Goal: Task Accomplishment & Management: Complete application form

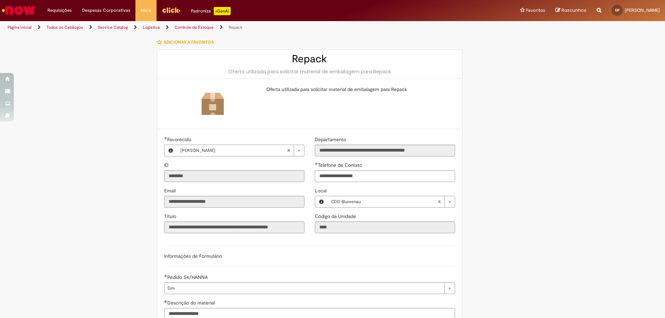
select select "***"
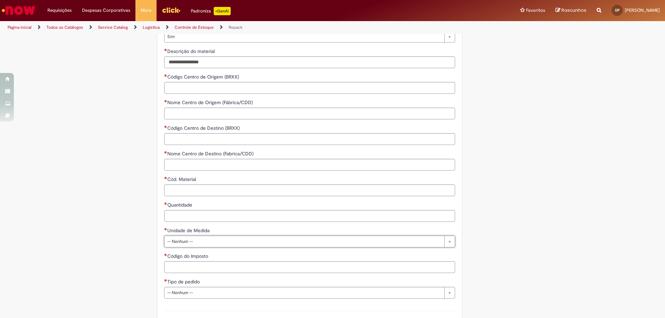
scroll to position [148, 0]
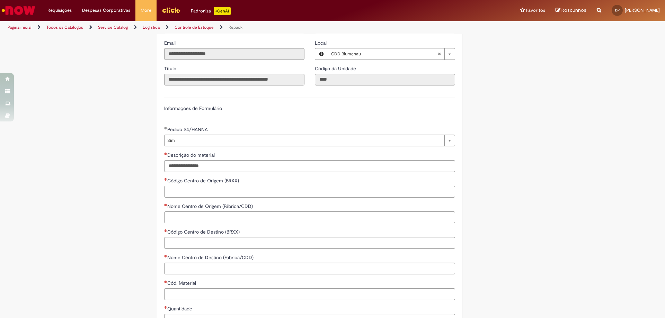
click at [212, 193] on input "Código Centro de Origem (BRXX)" at bounding box center [309, 192] width 291 height 12
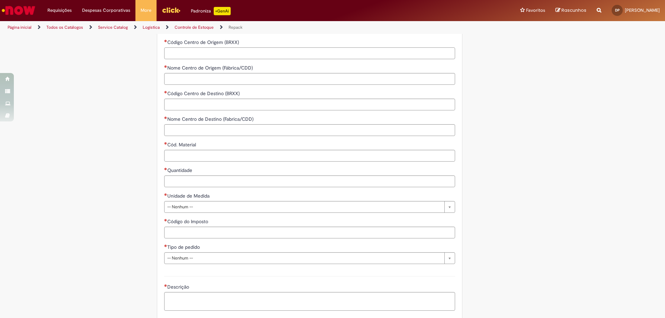
scroll to position [356, 0]
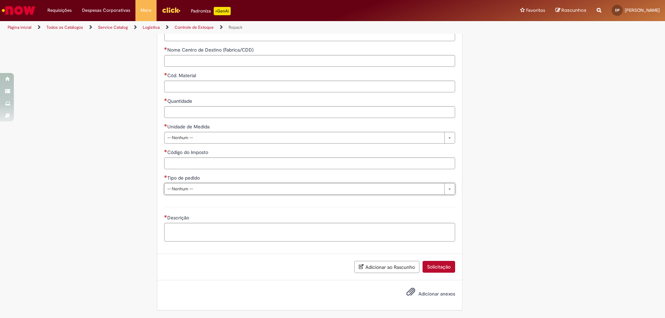
drag, startPoint x: 487, startPoint y: 190, endPoint x: 477, endPoint y: 185, distance: 11.5
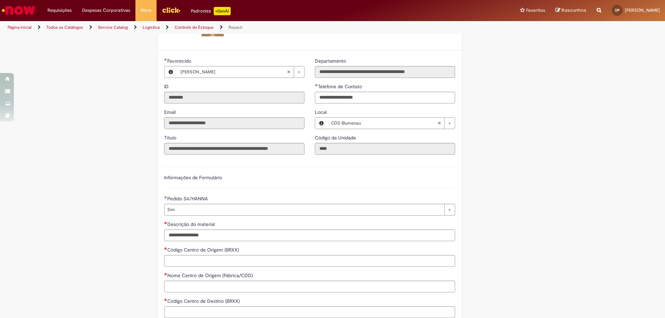
scroll to position [148, 0]
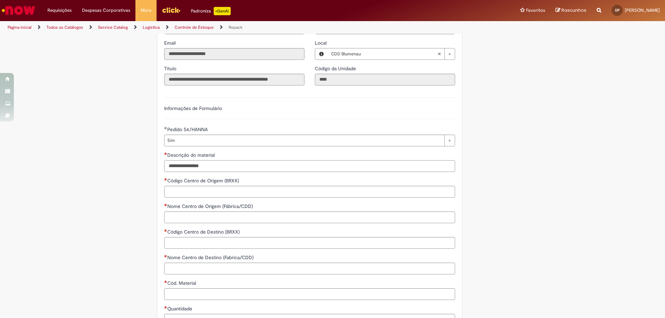
click at [209, 170] on input "Descrição do material" at bounding box center [309, 166] width 291 height 12
drag, startPoint x: 211, startPoint y: 167, endPoint x: 188, endPoint y: 165, distance: 23.3
click at [188, 165] on input "Descrição do material" at bounding box center [309, 166] width 291 height 12
click at [189, 165] on input "Descrição do material" at bounding box center [309, 166] width 291 height 12
drag, startPoint x: 208, startPoint y: 164, endPoint x: 94, endPoint y: 154, distance: 114.4
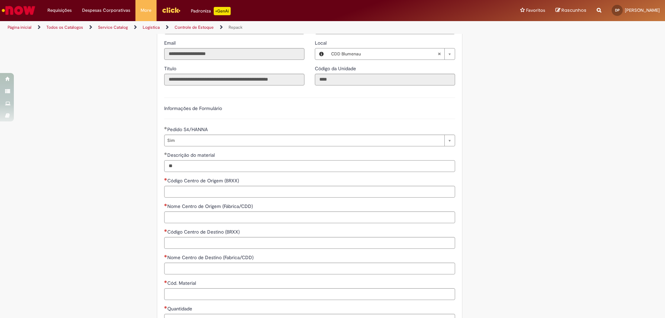
click at [94, 154] on div "LupiAssist +GenAI Digite a sua dúvida ou escolha uma opção a seguir ****** Oi, …" at bounding box center [332, 206] width 665 height 639
type input "**********"
click at [181, 194] on input "Código Centro de Origem (BRXX)" at bounding box center [309, 192] width 291 height 12
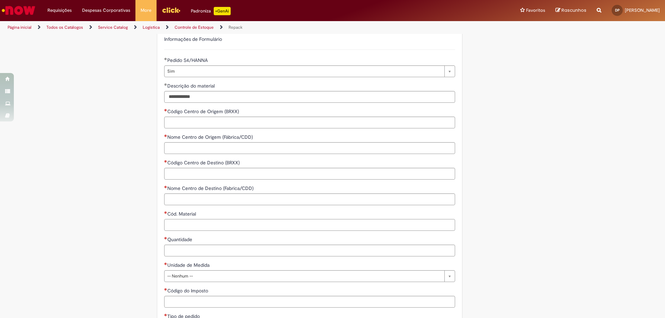
click at [193, 224] on input "Cód. Material" at bounding box center [309, 225] width 291 height 12
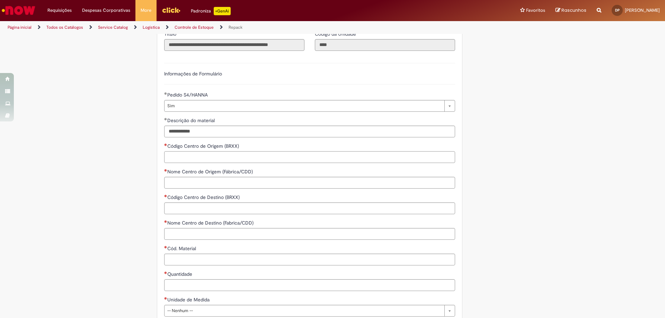
click at [246, 158] on input "Código Centro de Origem (BRXX)" at bounding box center [309, 157] width 291 height 12
click at [164, 145] on span "Necessários" at bounding box center [165, 144] width 3 height 3
click at [164, 151] on input "Código Centro de Origem (BRXX)" at bounding box center [309, 157] width 291 height 12
click at [229, 154] on input "Código Centro de Origem (BRXX)" at bounding box center [309, 157] width 291 height 12
type input "***"
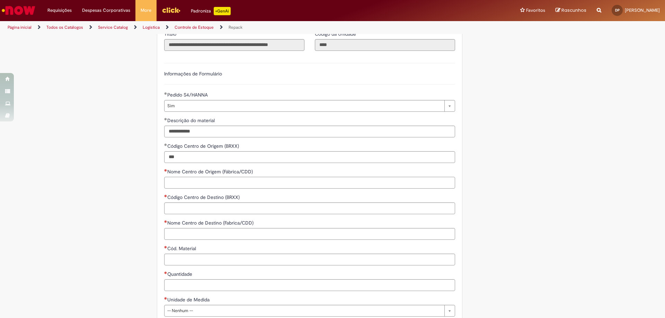
click at [277, 187] on input "Nome Centro de Origem (Fábrica/CDD)" at bounding box center [309, 183] width 291 height 12
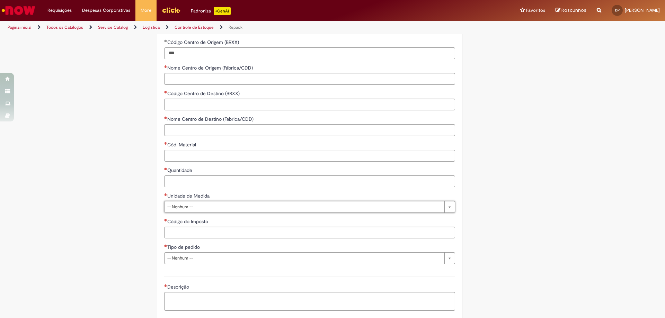
scroll to position [356, 0]
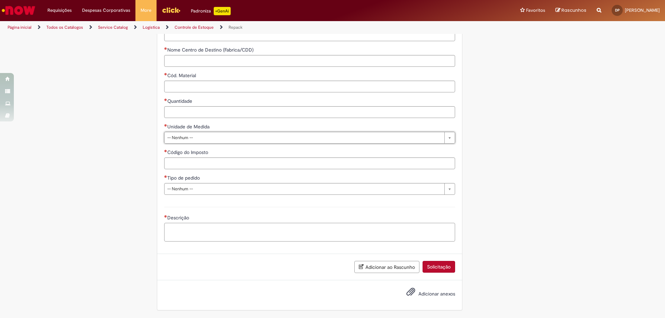
click at [233, 236] on textarea "Descrição" at bounding box center [309, 232] width 291 height 19
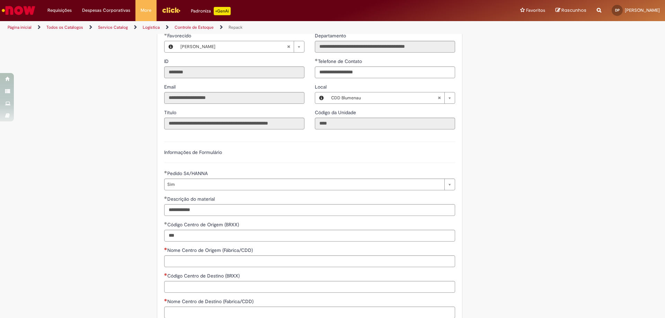
scroll to position [139, 0]
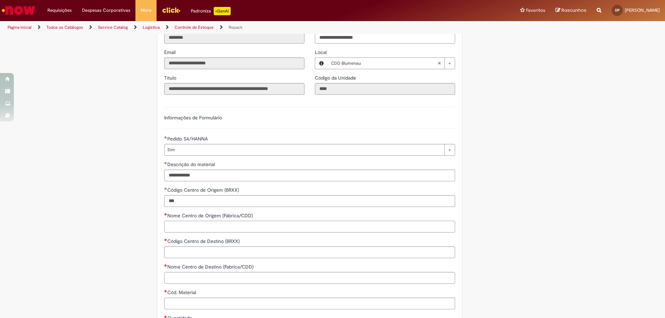
click at [202, 229] on input "Nome Centro de Origem (Fábrica/CDD)" at bounding box center [309, 227] width 291 height 12
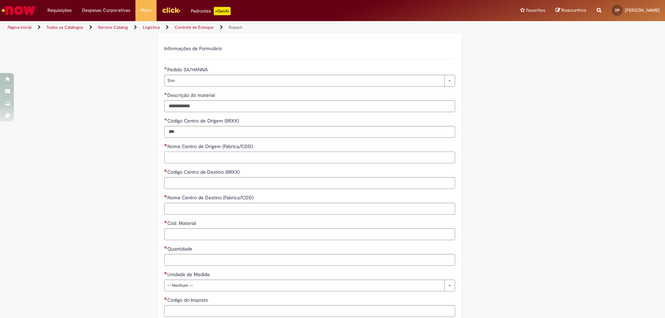
scroll to position [242, 0]
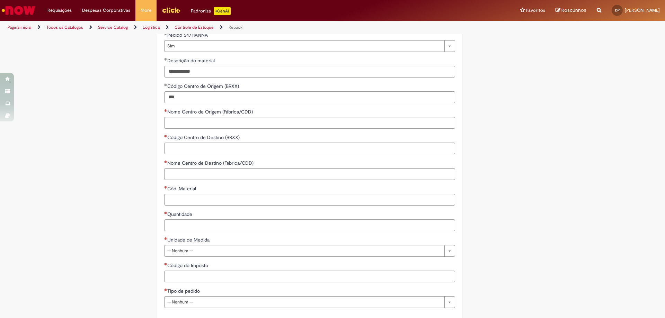
drag, startPoint x: 150, startPoint y: 95, endPoint x: 139, endPoint y: 91, distance: 10.8
click at [140, 92] on div "**********" at bounding box center [299, 112] width 338 height 638
click at [142, 90] on div "**********" at bounding box center [299, 112] width 338 height 638
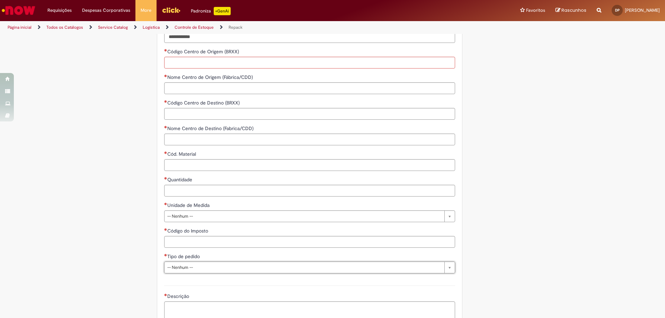
drag, startPoint x: 664, startPoint y: 177, endPoint x: 664, endPoint y: 159, distance: 18.0
click at [175, 167] on input "Cód. Material" at bounding box center [309, 165] width 291 height 12
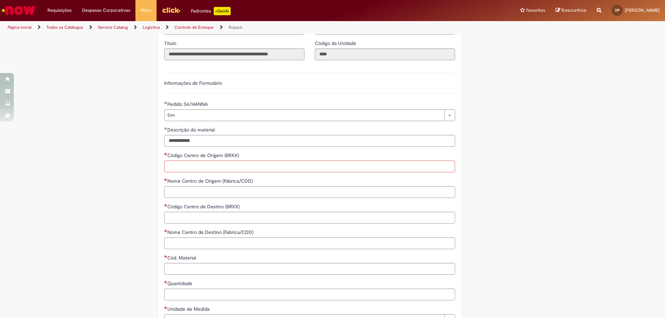
click at [246, 170] on input "Código Centro de Origem (BRXX)" at bounding box center [309, 167] width 291 height 12
click at [264, 190] on input "Nome Centro de Origem (Fábrica/CDD)" at bounding box center [309, 192] width 291 height 12
click at [266, 216] on input "Código Centro de Destino (BRXX)" at bounding box center [309, 218] width 291 height 12
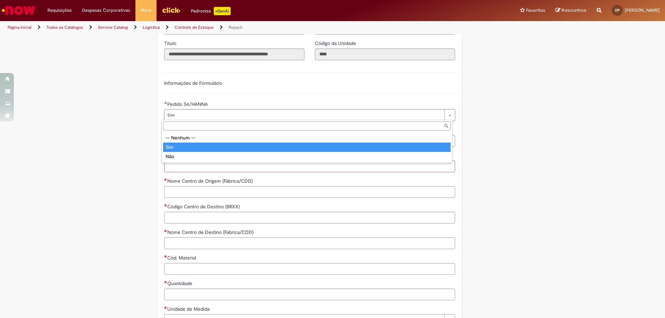
type input "***"
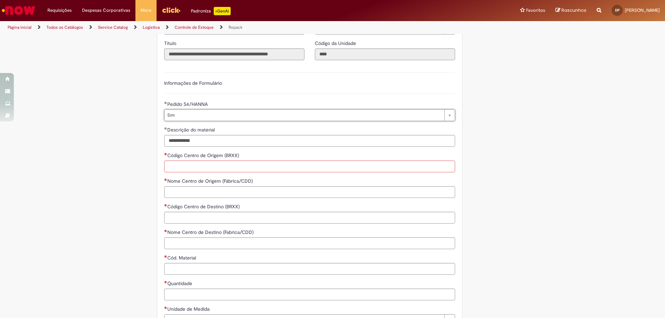
click at [226, 167] on input "Código Centro de Origem (BRXX)" at bounding box center [309, 167] width 291 height 12
click at [232, 193] on input "Nome Centro de Origem (Fábrica/CDD)" at bounding box center [309, 192] width 291 height 12
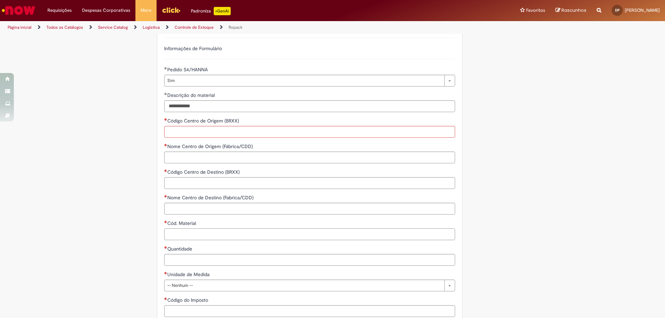
click at [205, 232] on input "Cód. Material" at bounding box center [309, 235] width 291 height 12
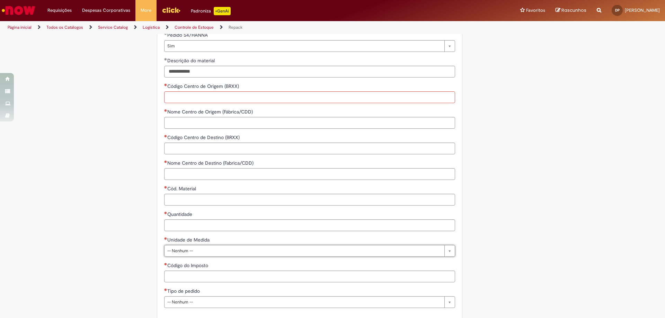
scroll to position [312, 0]
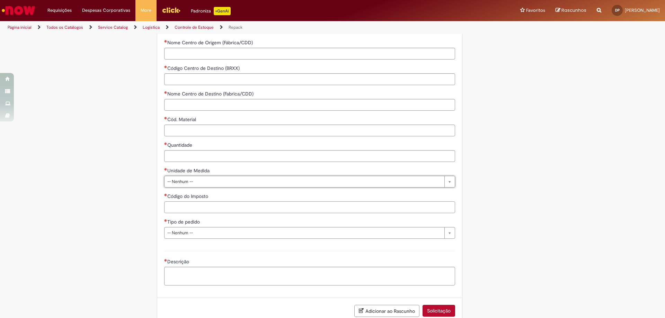
click at [209, 207] on input "Código do Imposto" at bounding box center [309, 208] width 291 height 12
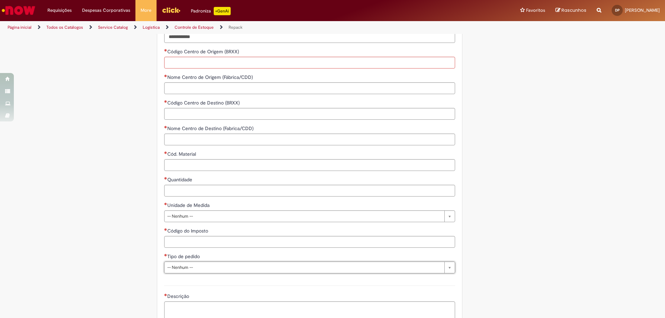
scroll to position [242, 0]
